Goal: Transaction & Acquisition: Purchase product/service

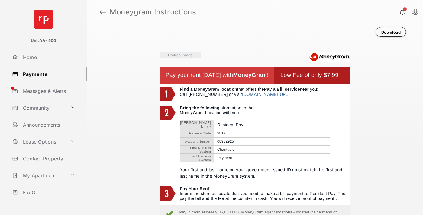
click at [103, 12] on link at bounding box center [103, 12] width 6 height 14
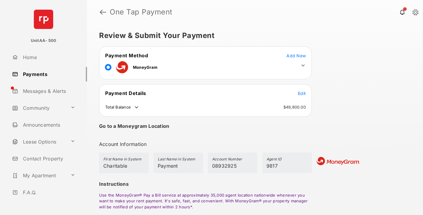
click at [302, 93] on span "Edit" at bounding box center [302, 93] width 8 height 5
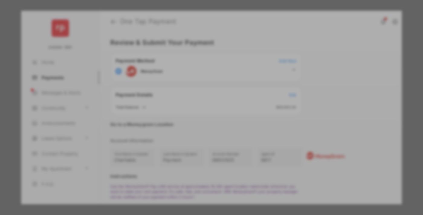
click at [200, 121] on div "Other Amount" at bounding box center [200, 121] width 98 height 10
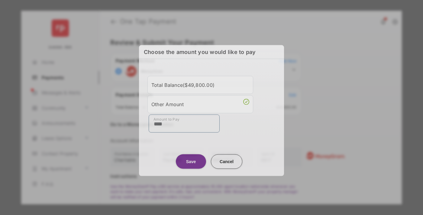
type input "****"
click at [191, 161] on button "Save" at bounding box center [191, 161] width 30 height 14
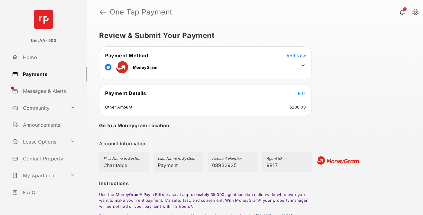
click at [303, 66] on icon at bounding box center [302, 65] width 5 height 5
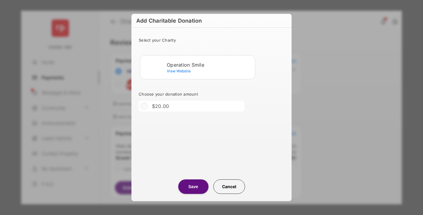
click at [210, 65] on div "Operation Smile" at bounding box center [210, 64] width 86 height 5
click at [193, 187] on button "Save" at bounding box center [193, 187] width 30 height 14
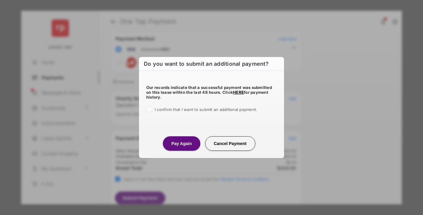
click at [181, 143] on button "Pay Again" at bounding box center [181, 144] width 37 height 14
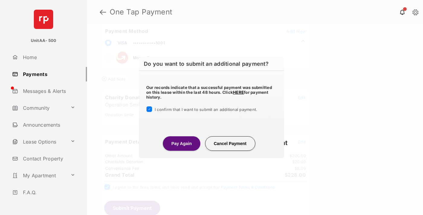
scroll to position [25, 0]
